Goal: Information Seeking & Learning: Check status

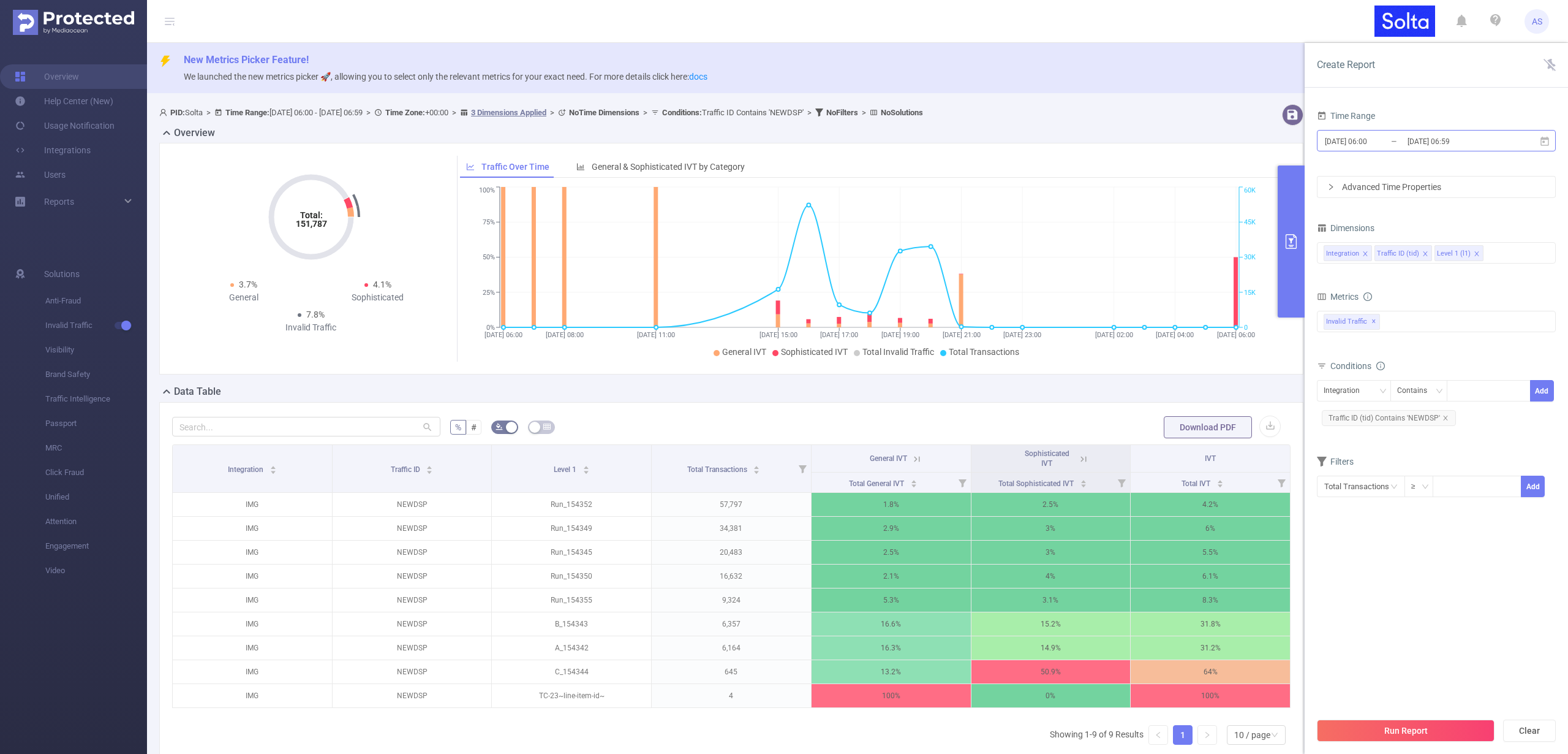
click at [1371, 142] on input "[DATE] 06:00" at bounding box center [1373, 141] width 100 height 17
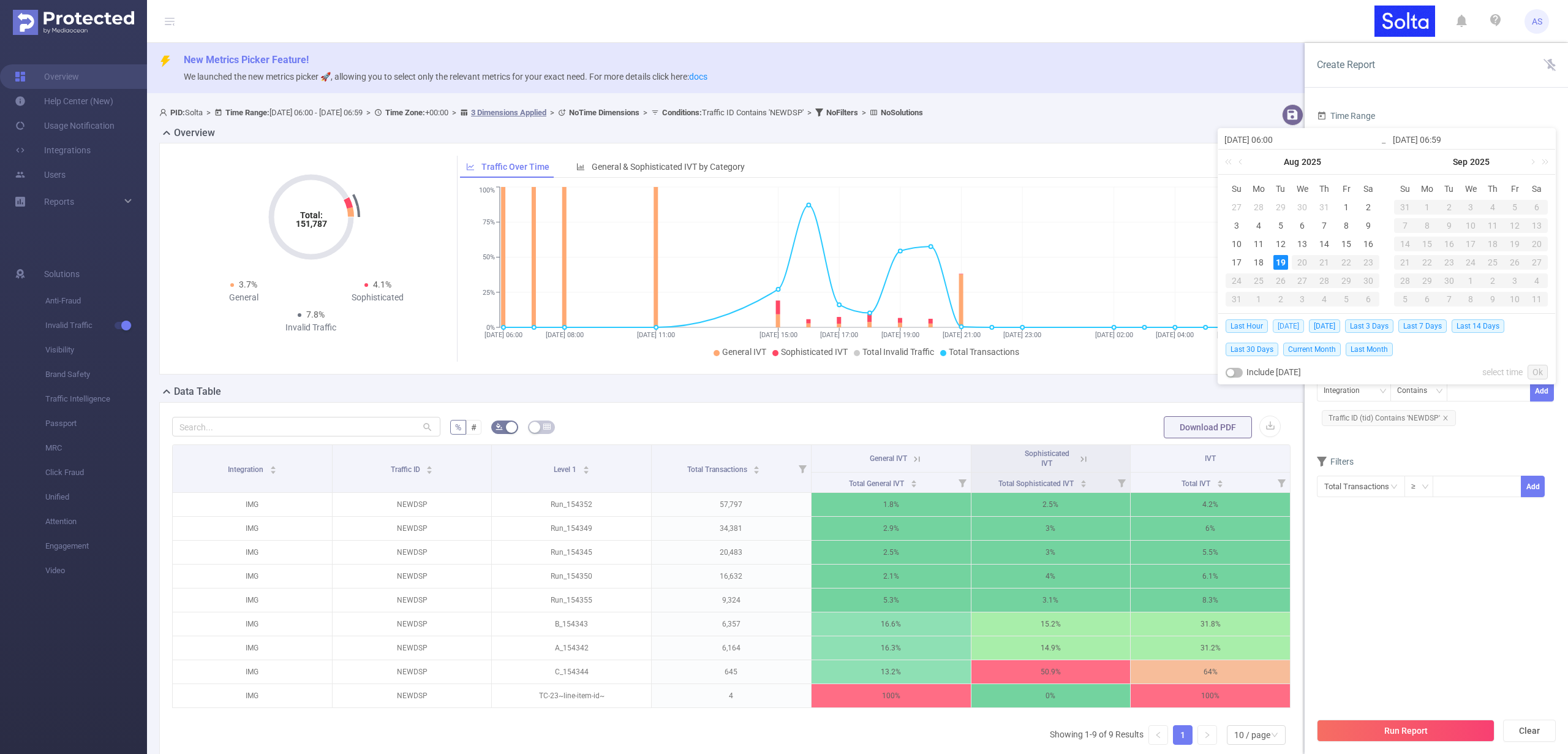
click at [1288, 325] on span "[DATE]" at bounding box center [1288, 326] width 31 height 13
type input "[DATE] 00:00"
type input "[DATE] 23:59"
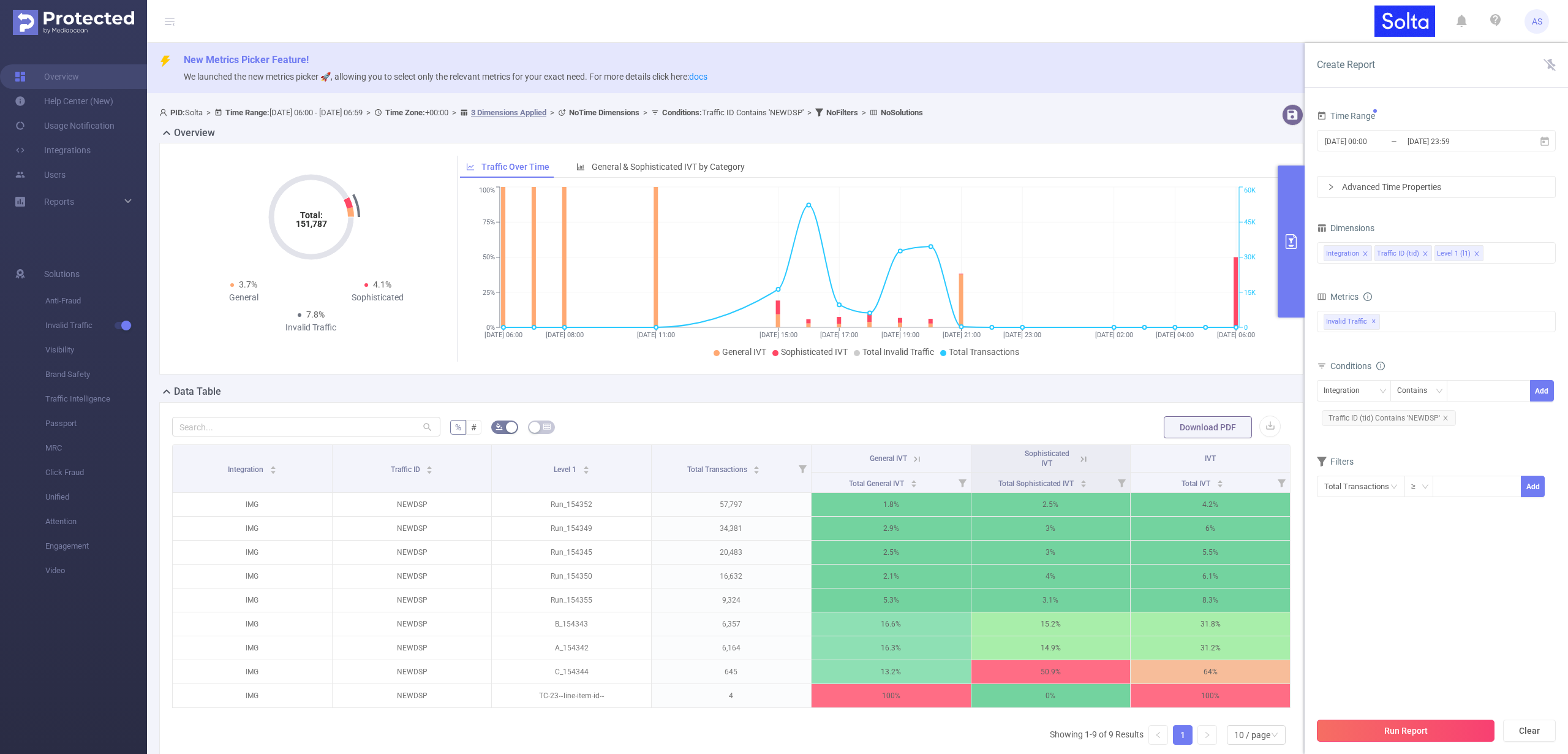
click at [1427, 725] on button "Run Report" at bounding box center [1405, 730] width 177 height 22
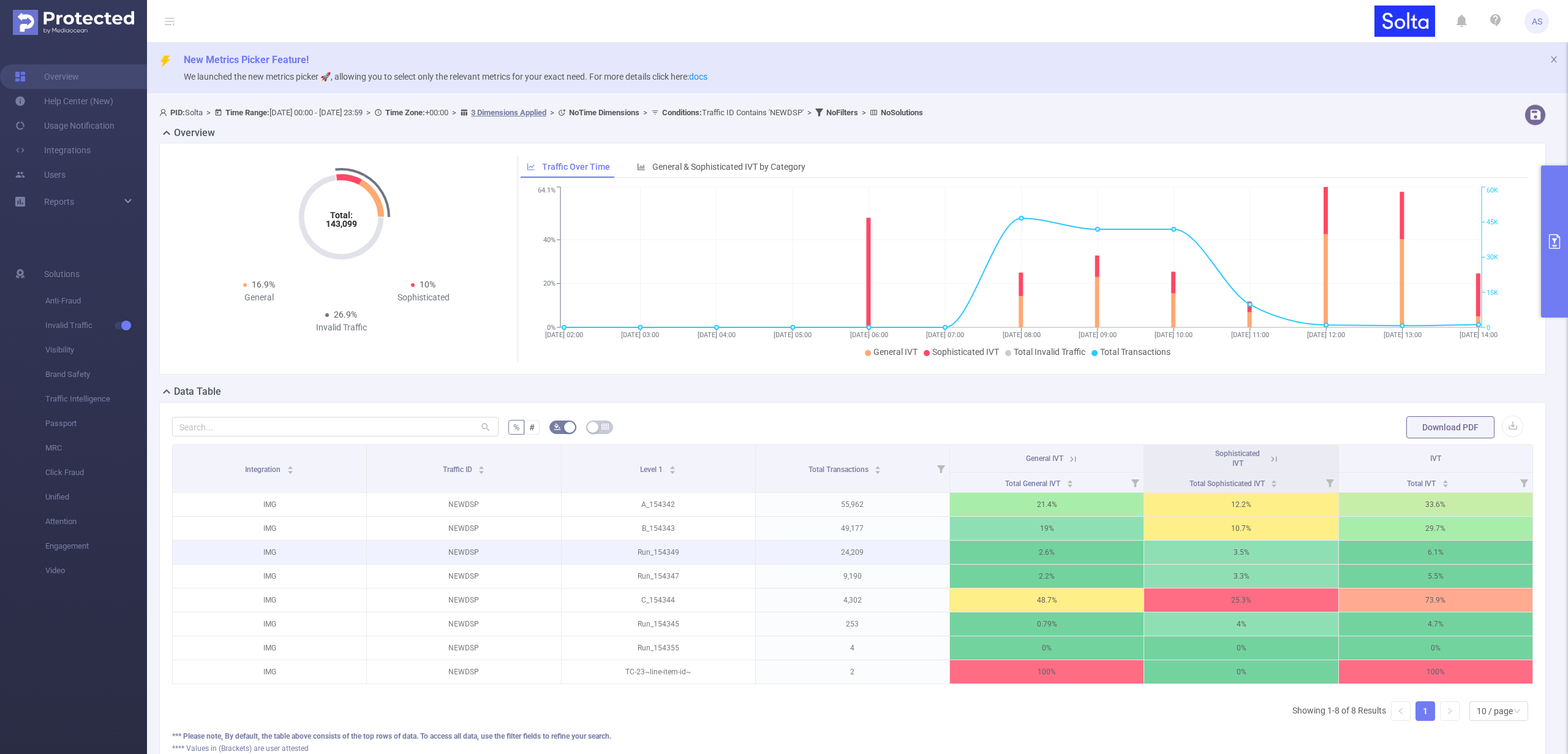
click at [851, 549] on p "24,209" at bounding box center [853, 551] width 193 height 23
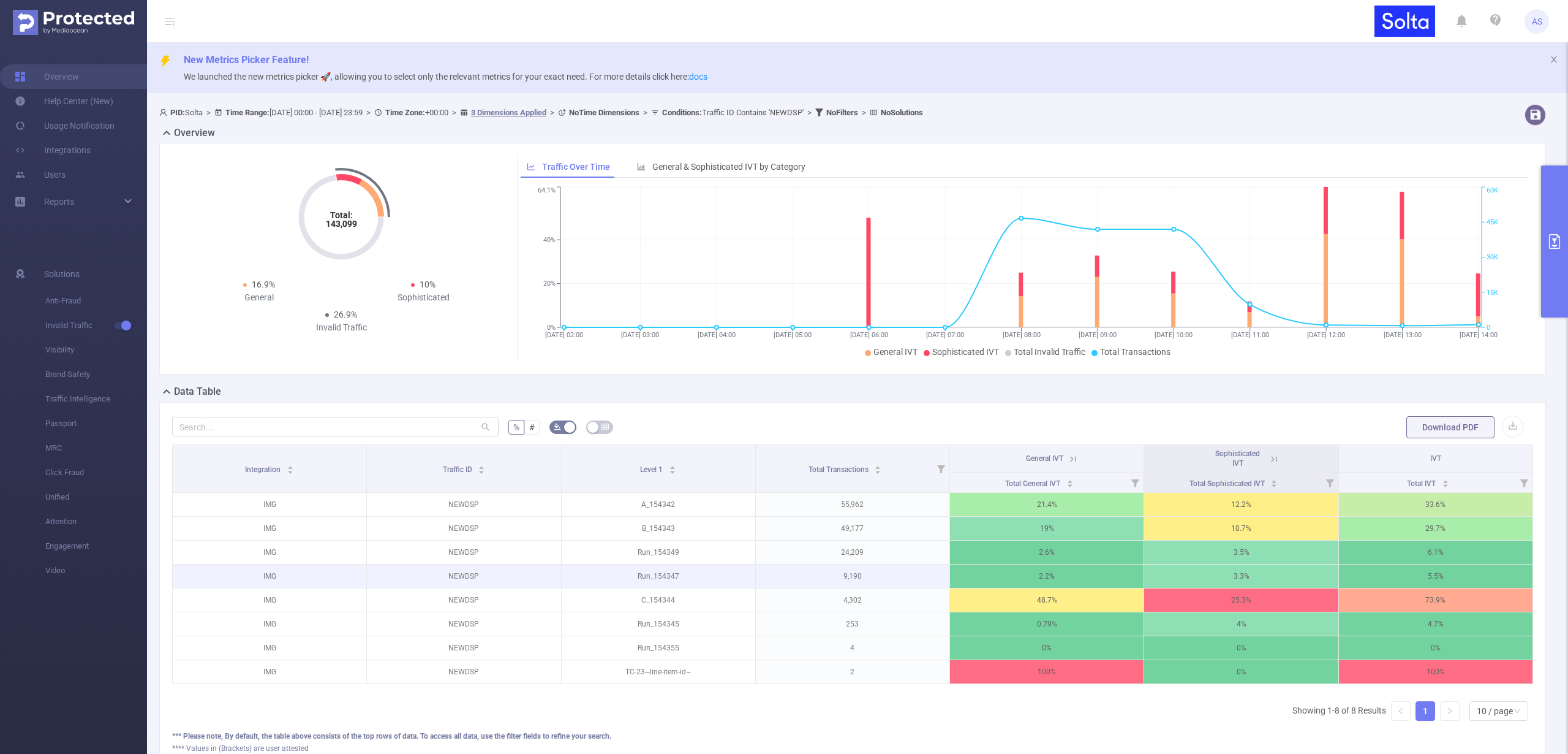
click at [850, 577] on p "9,190" at bounding box center [853, 576] width 193 height 23
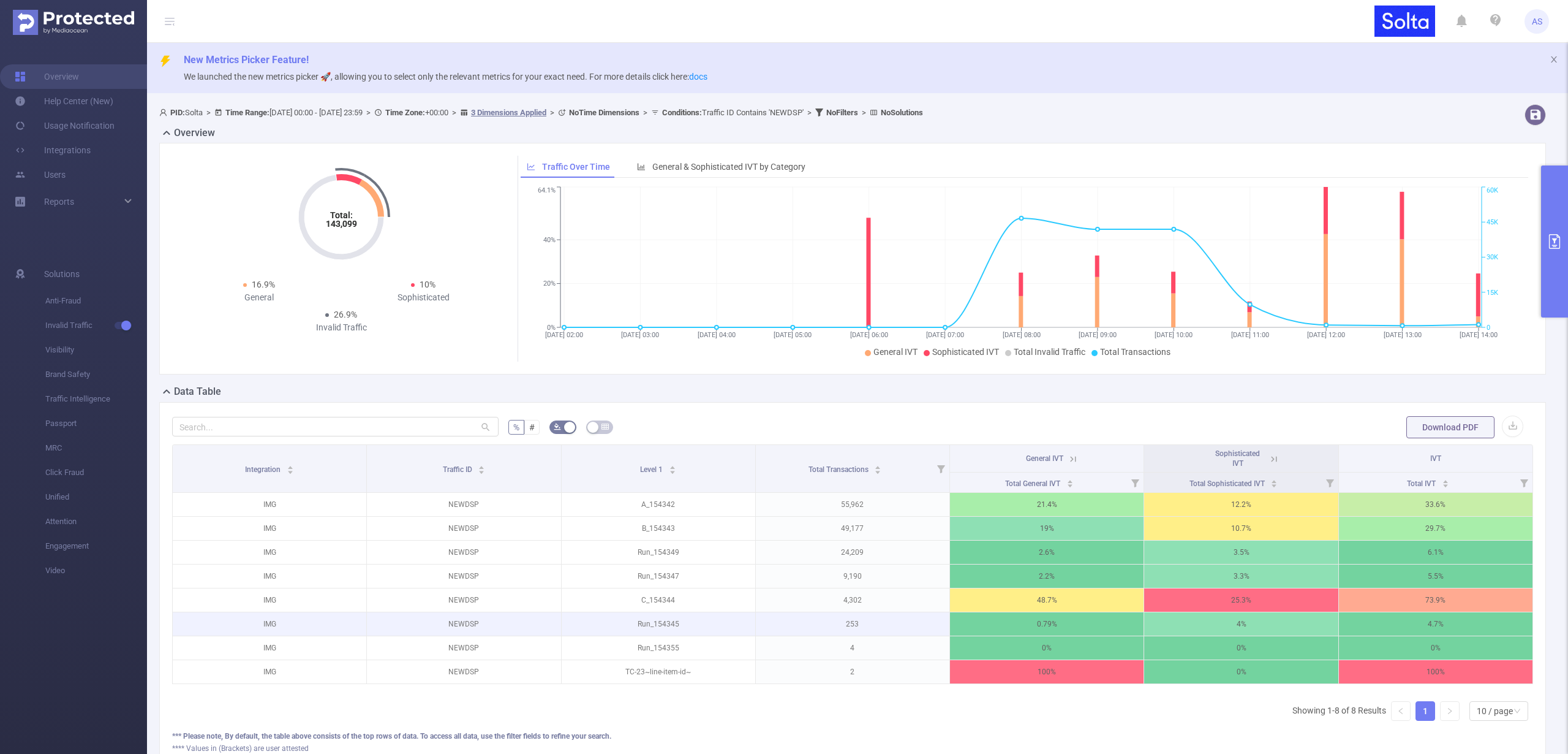
click at [846, 626] on p "253" at bounding box center [853, 623] width 193 height 23
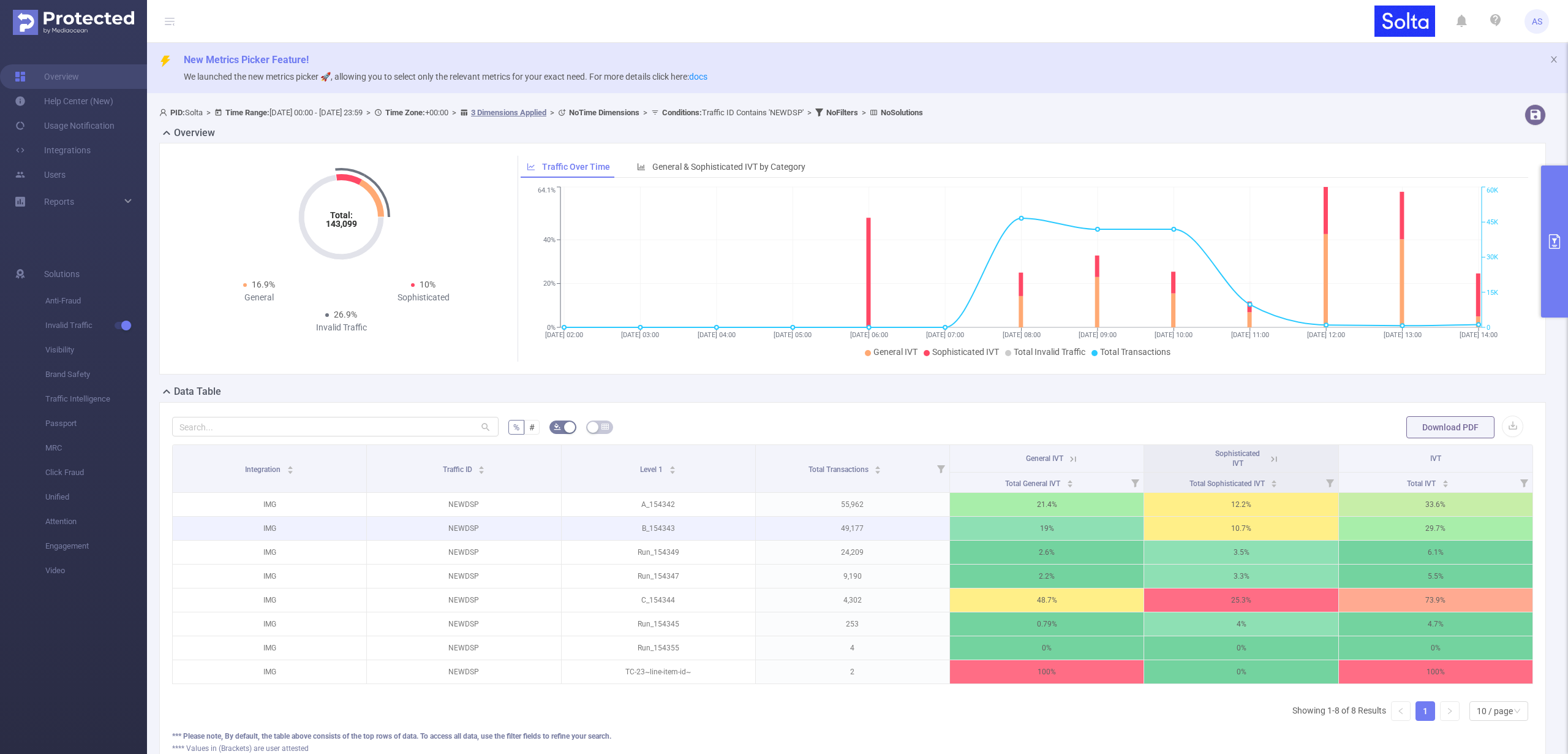
click at [849, 526] on p "49,177" at bounding box center [853, 528] width 193 height 23
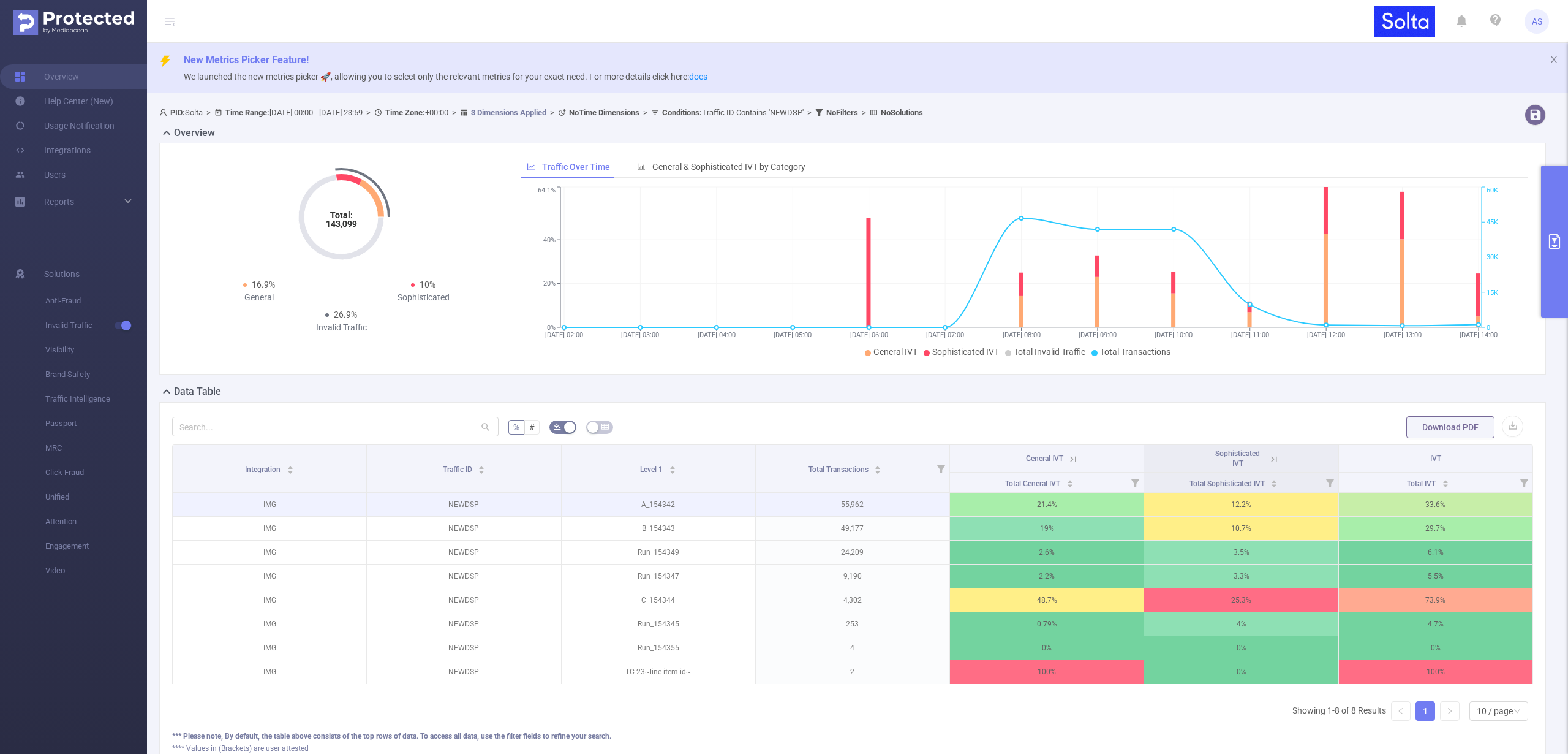
click at [844, 507] on p "55,962" at bounding box center [853, 504] width 193 height 23
